Goal: Transaction & Acquisition: Download file/media

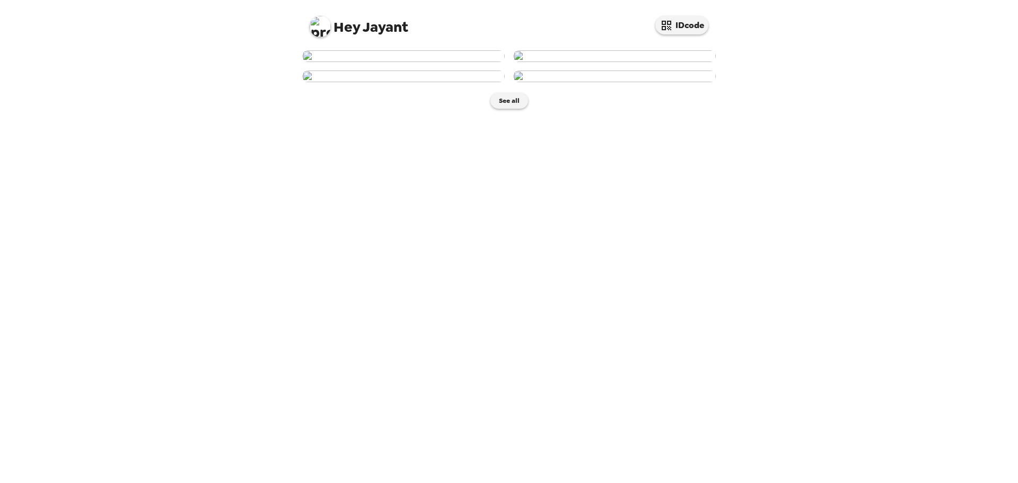
click at [421, 82] on img at bounding box center [403, 77] width 203 height 12
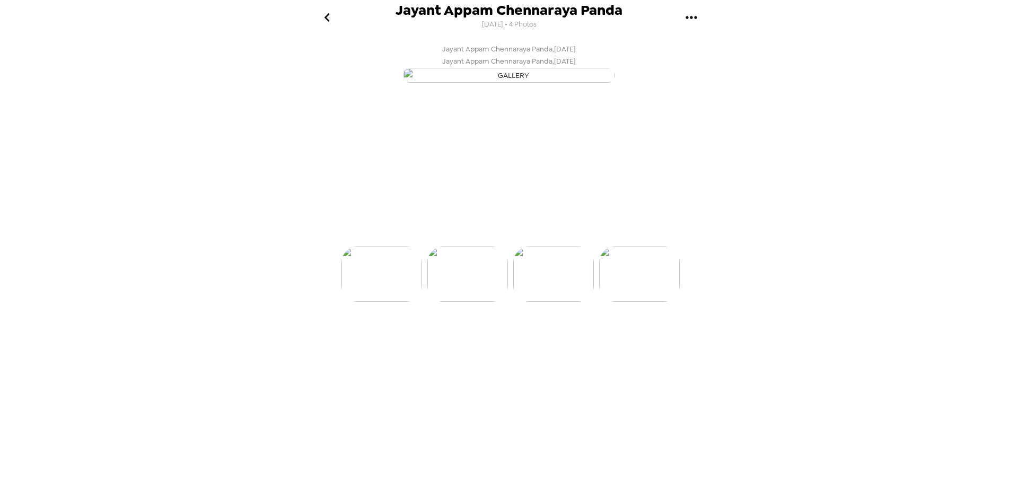
scroll to position [0, 171]
click at [476, 238] on div "button" at bounding box center [465, 224] width 26 height 27
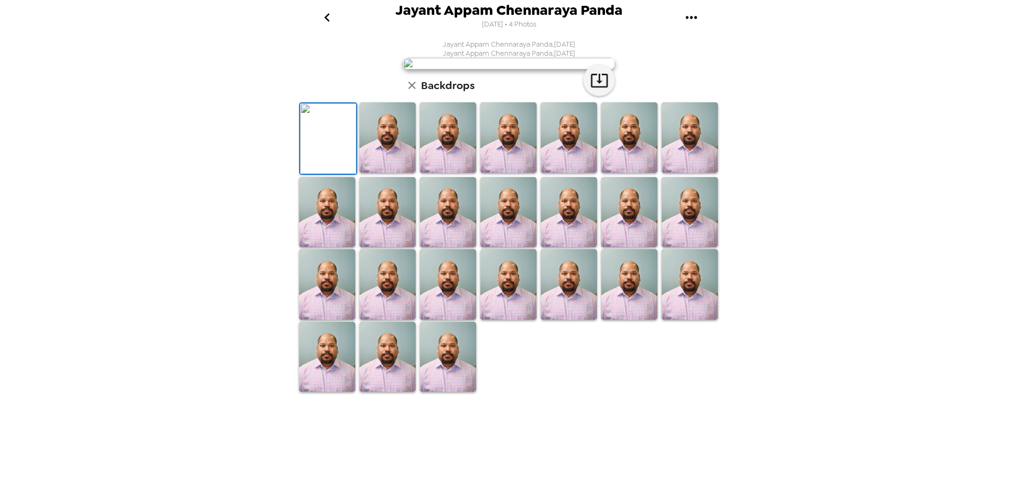
scroll to position [4, 0]
click at [449, 173] on img at bounding box center [448, 137] width 56 height 71
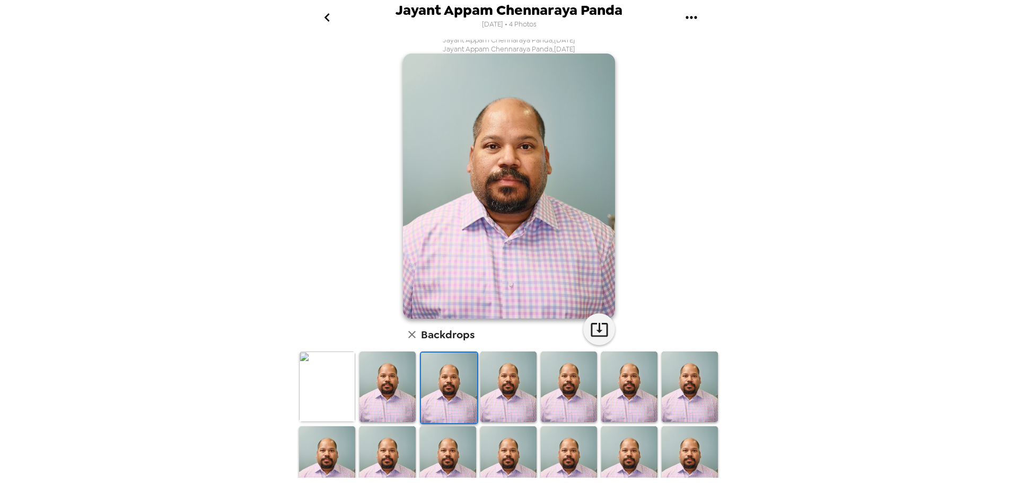
drag, startPoint x: 448, startPoint y: 389, endPoint x: 443, endPoint y: 387, distance: 5.9
click at [443, 387] on img at bounding box center [449, 388] width 56 height 71
click at [441, 387] on img at bounding box center [449, 388] width 56 height 71
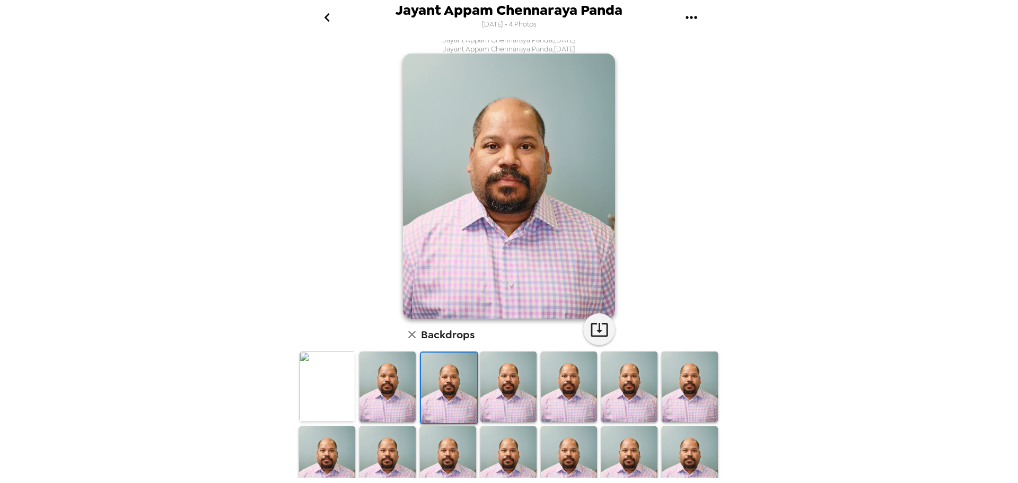
click at [441, 387] on img at bounding box center [449, 388] width 56 height 71
click at [687, 16] on icon "gallery menu" at bounding box center [691, 17] width 11 height 3
click at [723, 45] on span "Download all photos" at bounding box center [742, 48] width 81 height 13
